Goal: Check status: Check status

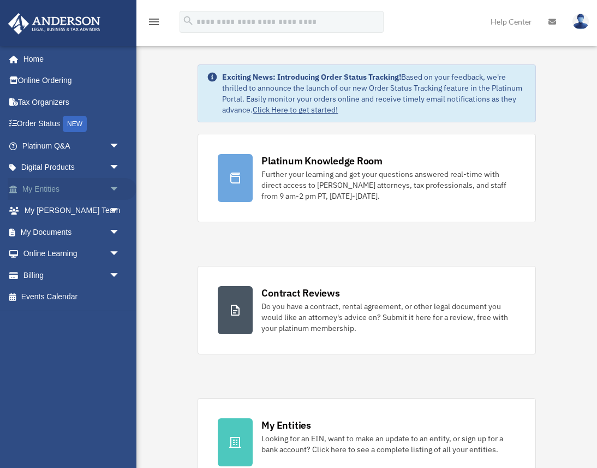
click at [114, 186] on span "arrow_drop_down" at bounding box center [120, 189] width 22 height 22
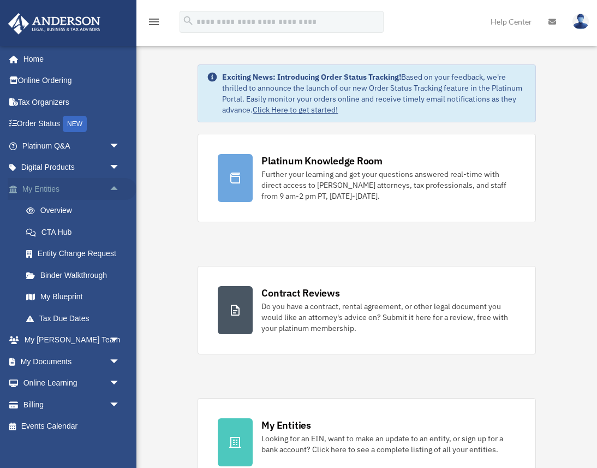
click at [51, 189] on link "My Entities arrow_drop_up" at bounding box center [72, 189] width 129 height 22
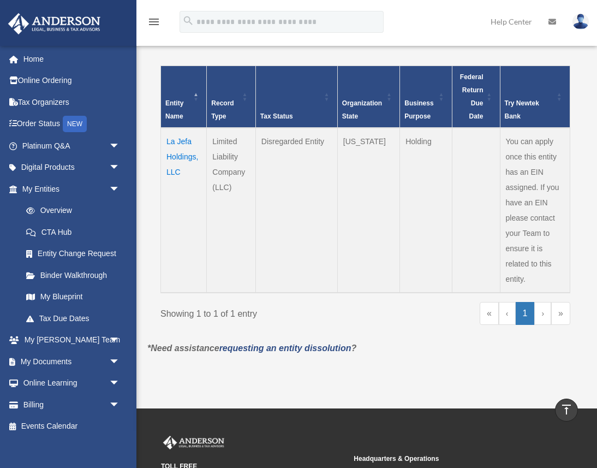
scroll to position [257, 0]
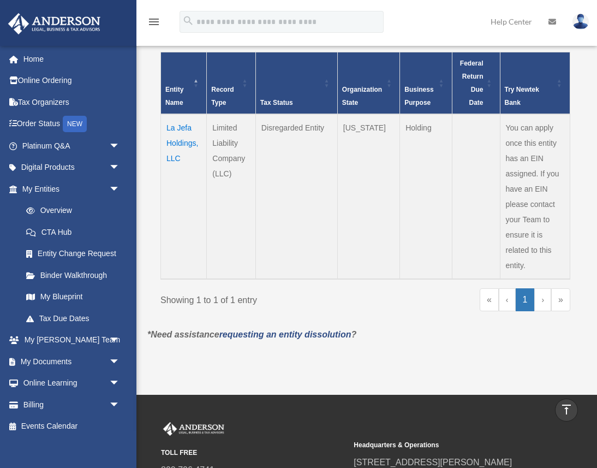
click at [178, 142] on td "La Jefa Holdings, LLC" at bounding box center [184, 196] width 46 height 165
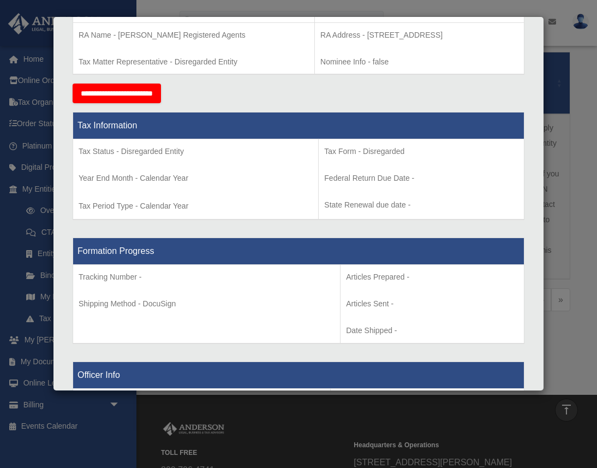
scroll to position [0, 0]
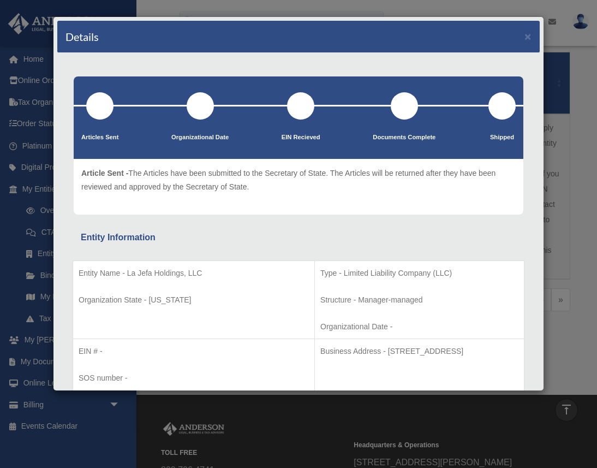
click at [308, 173] on p "Article Sent - The Articles have been submitted to the Secretary of State. The …" at bounding box center [298, 179] width 435 height 27
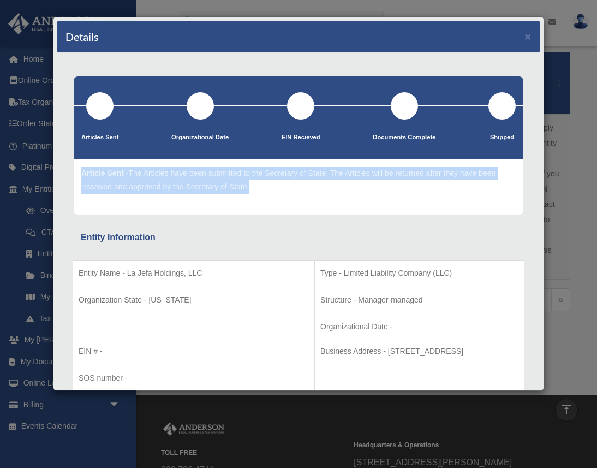
click at [308, 173] on p "Article Sent - The Articles have been submitted to the Secretary of State. The …" at bounding box center [298, 179] width 435 height 27
click at [310, 189] on p "Article Sent - The Articles have been submitted to the Secretary of State. The …" at bounding box center [298, 179] width 435 height 27
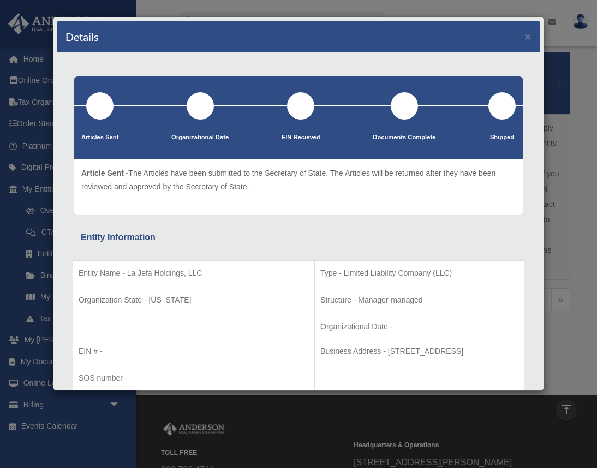
click at [328, 211] on div "Article Sent - The Articles have been submitted to the Secretary of State. The …" at bounding box center [299, 187] width 450 height 56
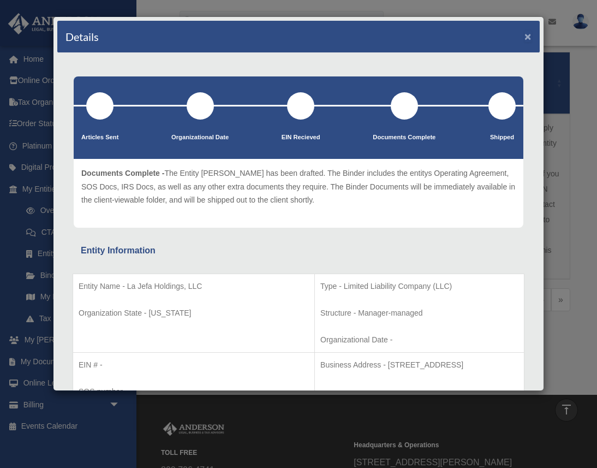
click at [527, 39] on button "×" at bounding box center [528, 36] width 7 height 11
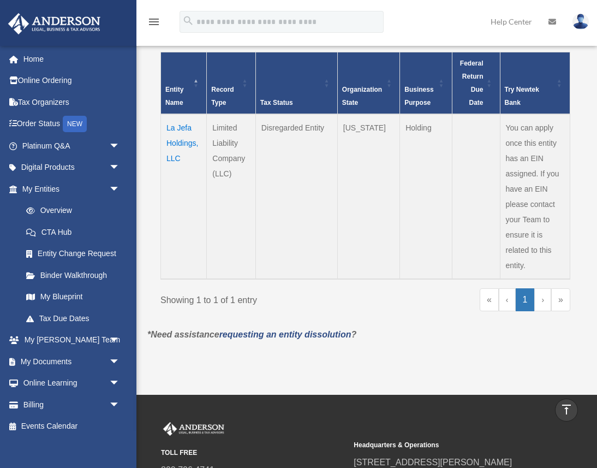
click at [326, 215] on td "Disregarded Entity" at bounding box center [296, 196] width 82 height 165
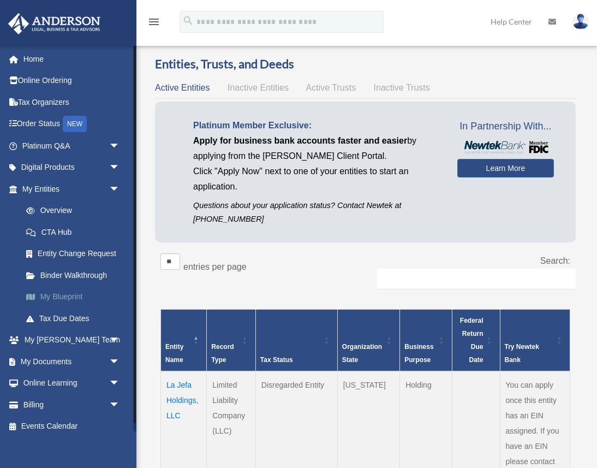
click at [68, 299] on link "My Blueprint" at bounding box center [75, 297] width 121 height 22
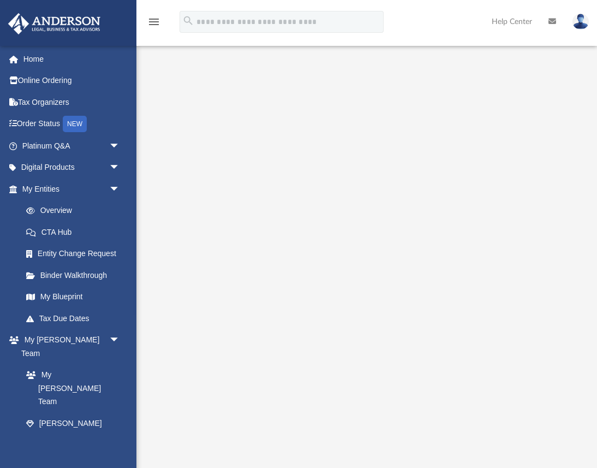
click at [153, 23] on icon "menu" at bounding box center [153, 21] width 13 height 13
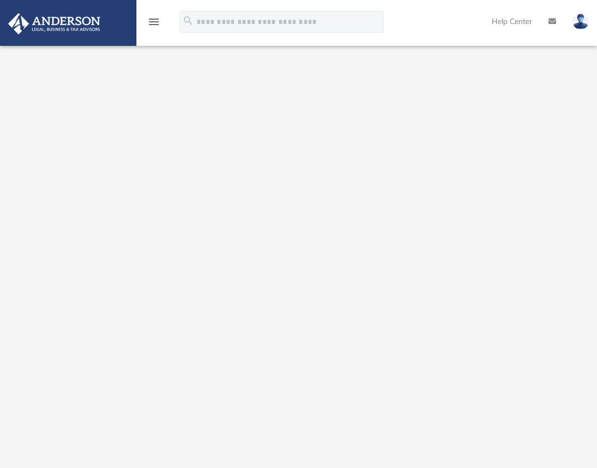
scroll to position [40, 0]
